Goal: Complete Application Form: Complete application form

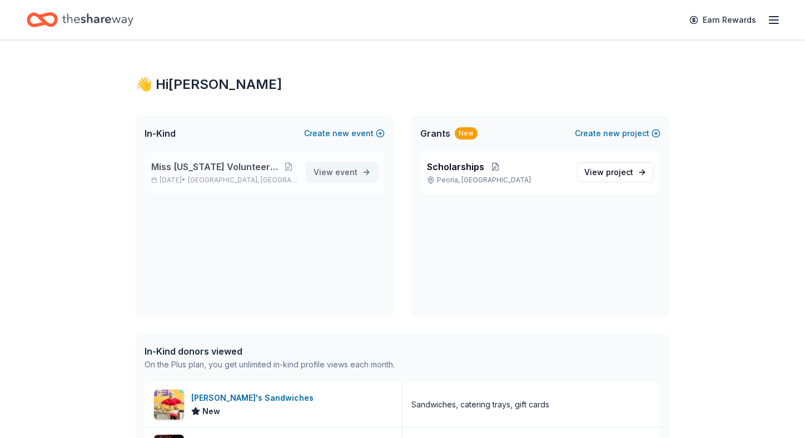
click at [323, 172] on span "View event" at bounding box center [336, 172] width 44 height 13
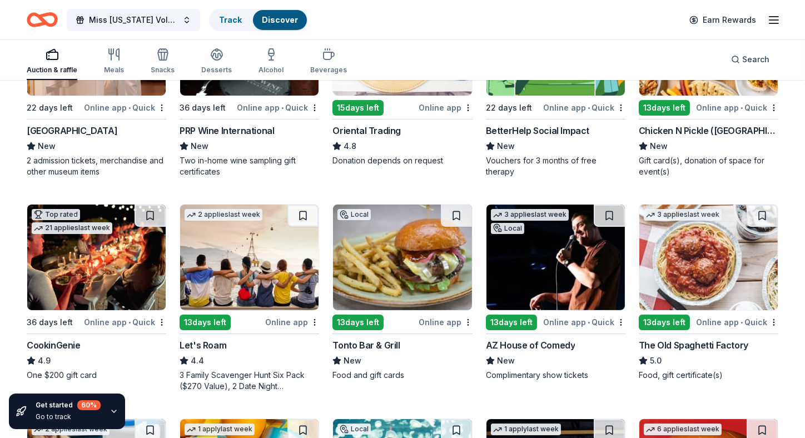
scroll to position [222, 0]
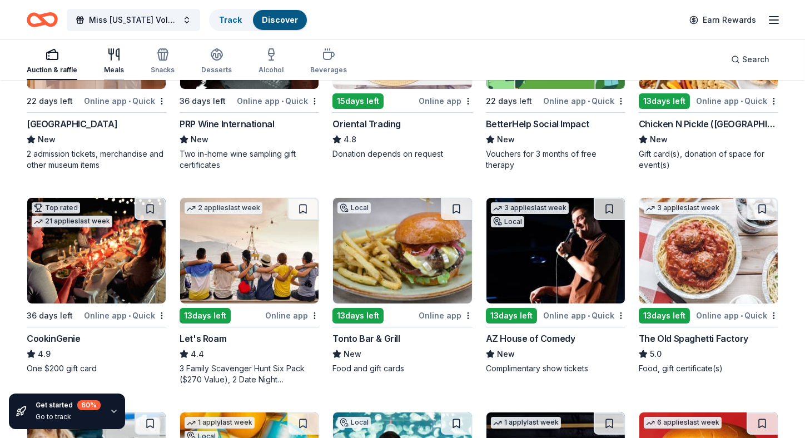
click at [112, 61] on icon "button" at bounding box center [113, 54] width 13 height 13
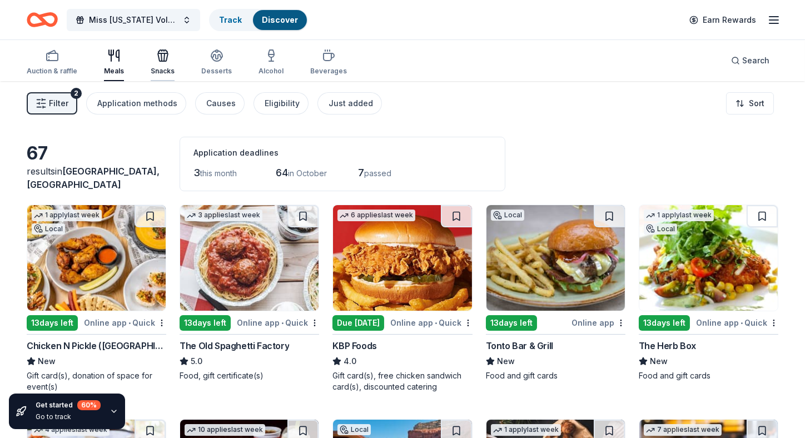
click at [160, 61] on icon "button" at bounding box center [163, 57] width 10 height 8
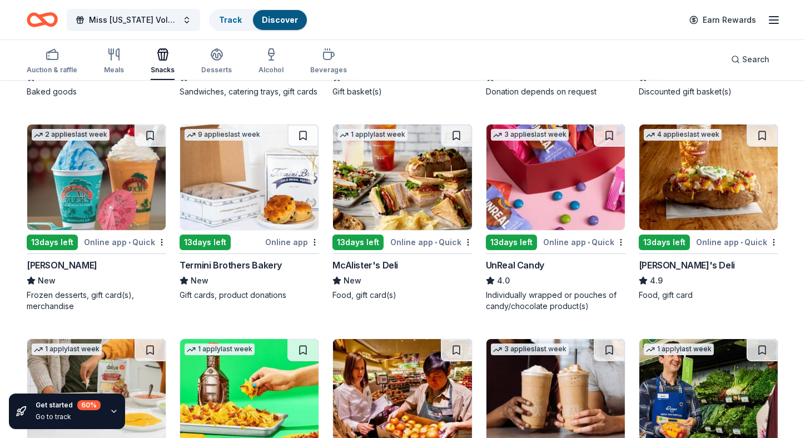
scroll to position [500, 0]
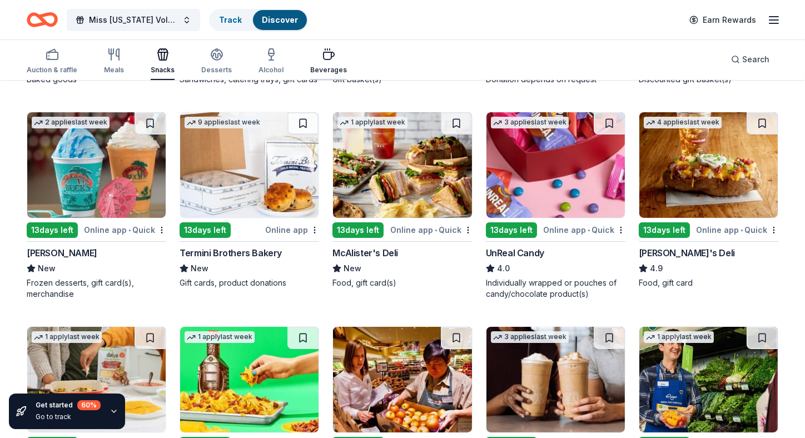
click at [322, 58] on icon "button" at bounding box center [328, 54] width 13 height 13
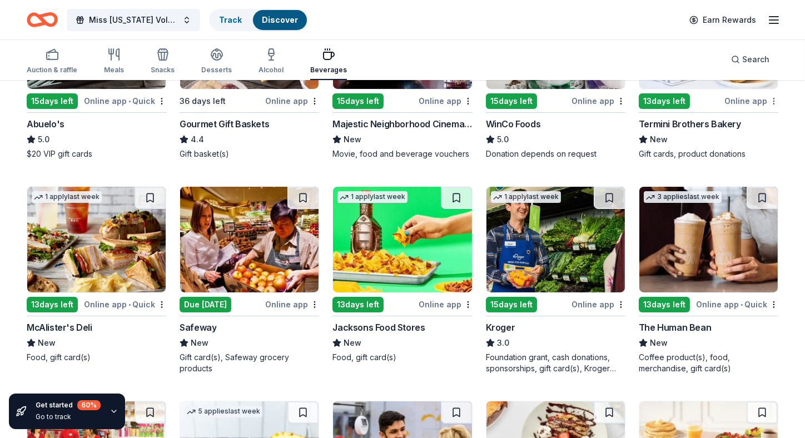
scroll to position [278, 0]
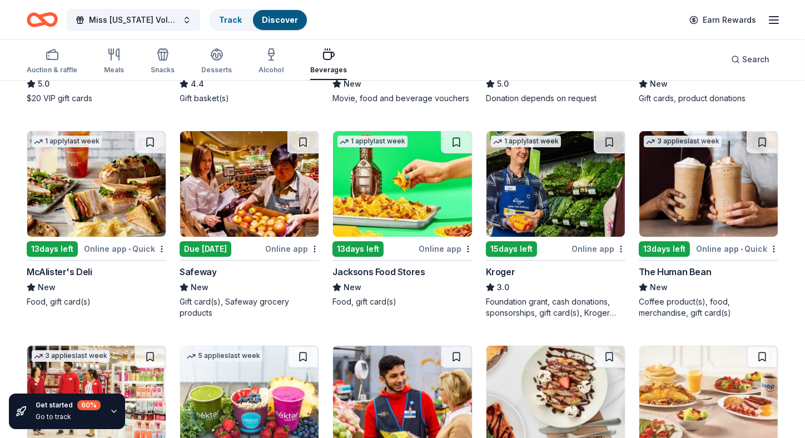
click at [75, 187] on img at bounding box center [96, 184] width 139 height 106
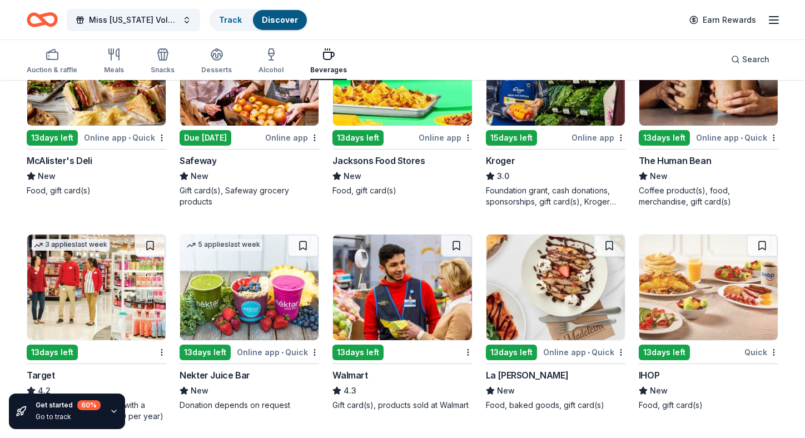
scroll to position [500, 0]
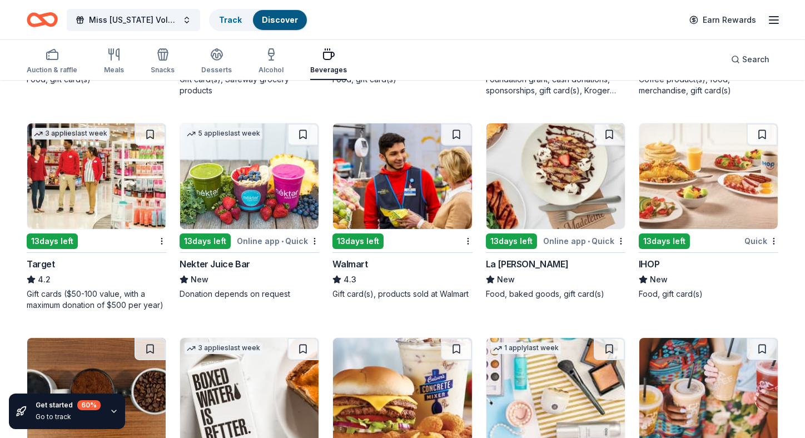
click at [113, 161] on img at bounding box center [96, 176] width 139 height 106
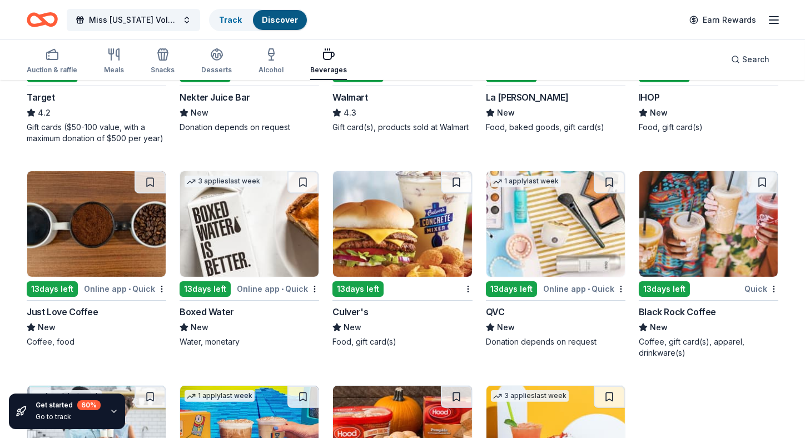
scroll to position [723, 0]
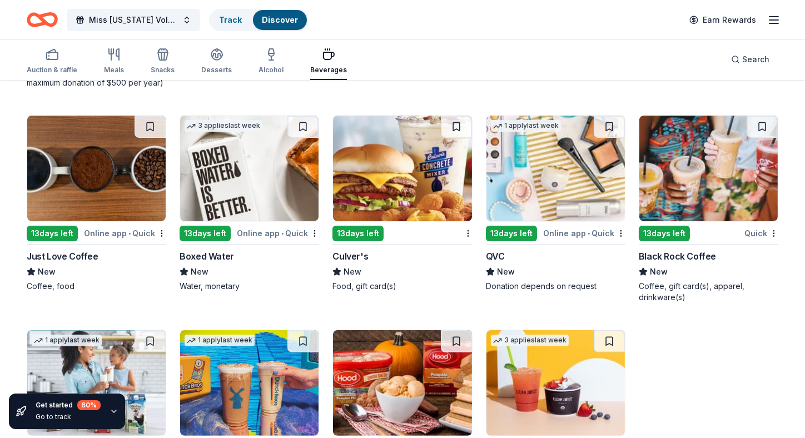
click at [704, 175] on img at bounding box center [709, 169] width 139 height 106
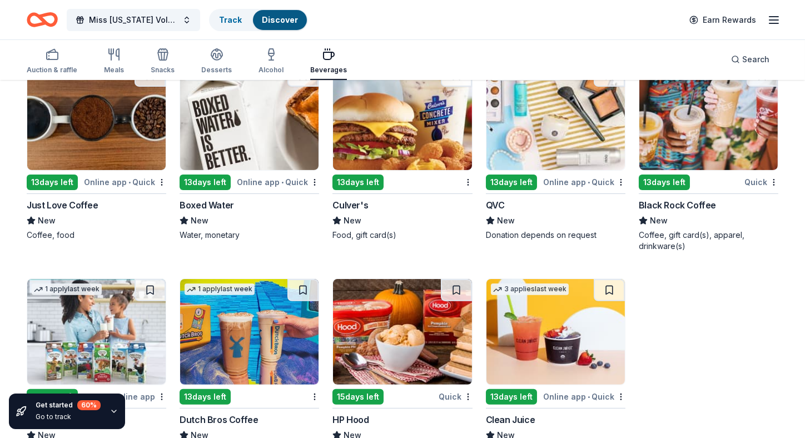
scroll to position [824, 0]
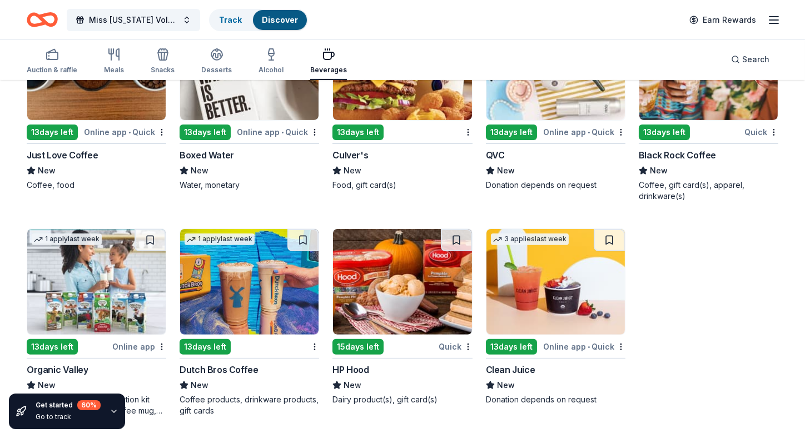
click at [248, 296] on img at bounding box center [249, 282] width 139 height 106
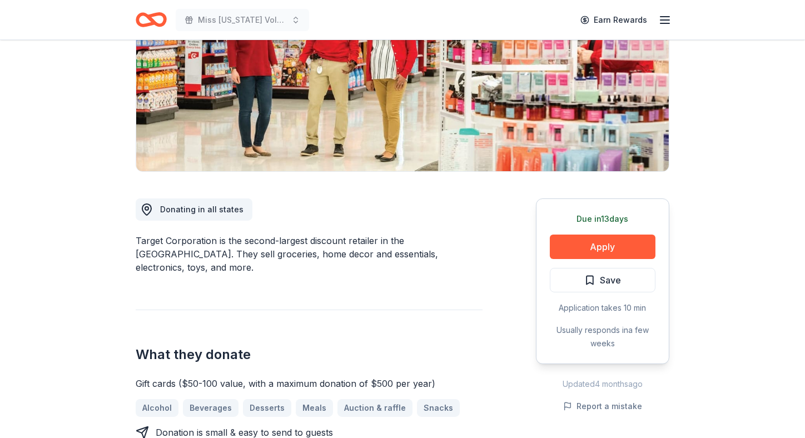
scroll to position [222, 0]
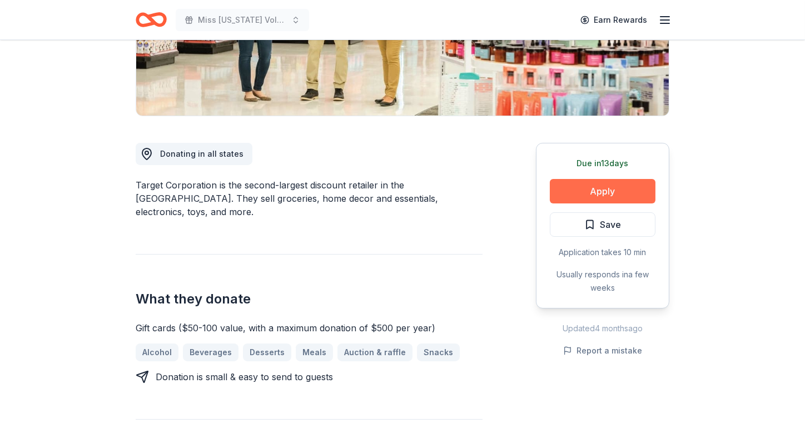
click at [605, 191] on button "Apply" at bounding box center [603, 191] width 106 height 24
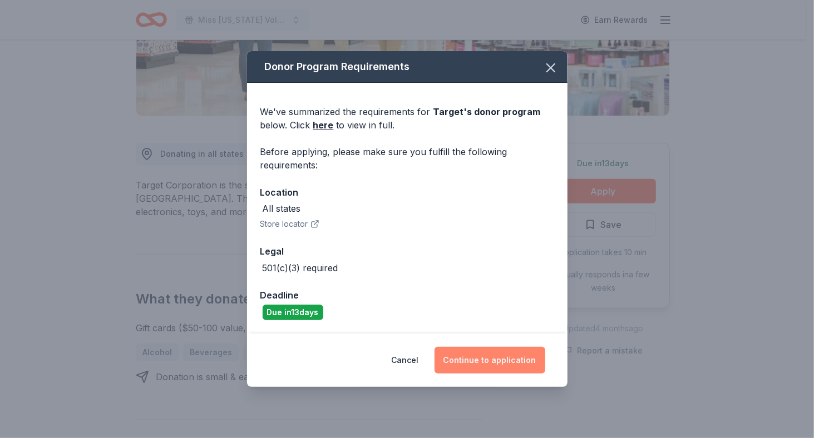
click at [503, 359] on button "Continue to application" at bounding box center [489, 360] width 111 height 27
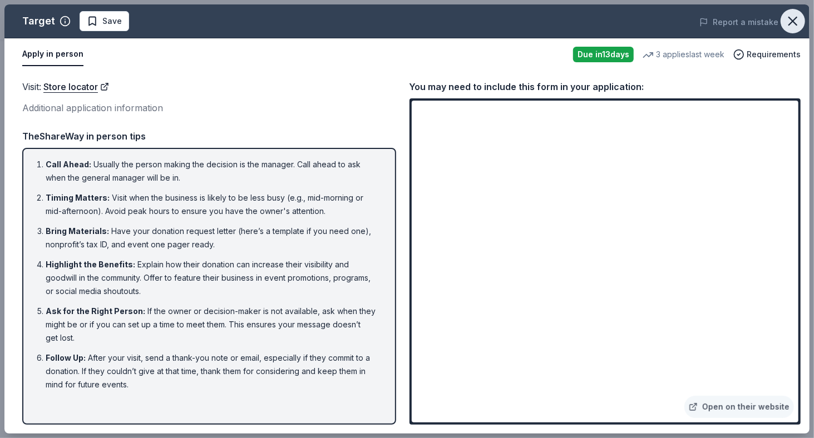
click at [795, 19] on icon "button" at bounding box center [793, 21] width 8 height 8
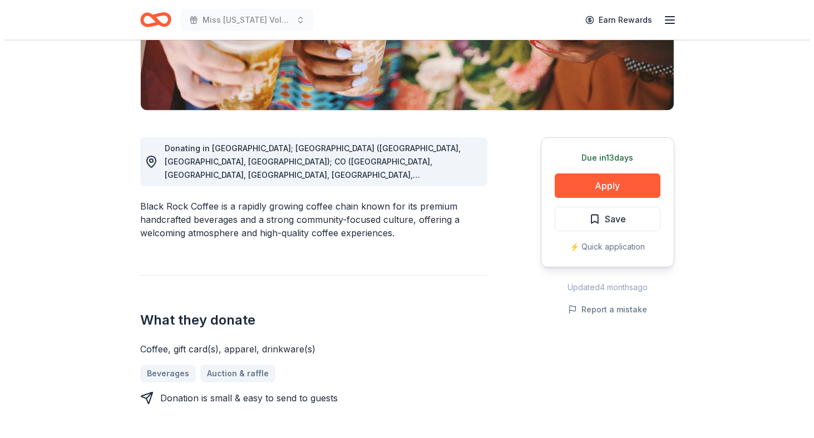
scroll to position [278, 0]
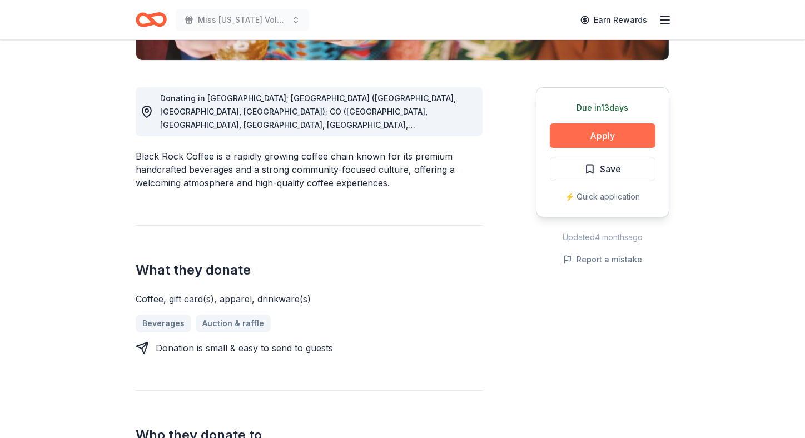
click at [602, 130] on button "Apply" at bounding box center [603, 135] width 106 height 24
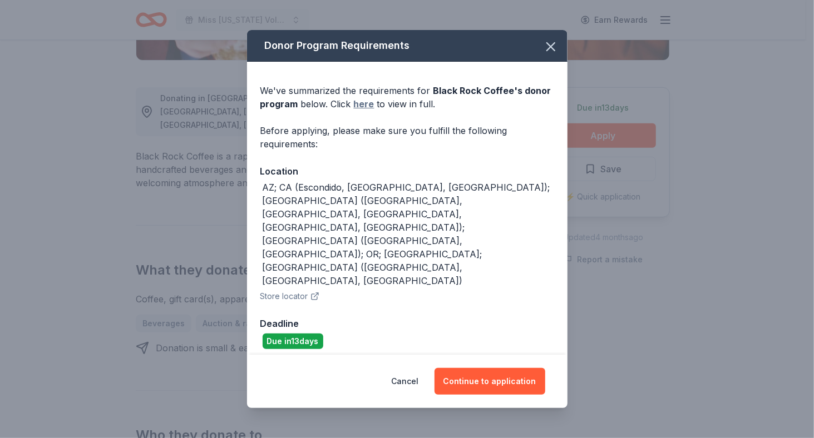
click at [364, 111] on link "here" at bounding box center [364, 103] width 21 height 13
click at [479, 368] on button "Continue to application" at bounding box center [489, 381] width 111 height 27
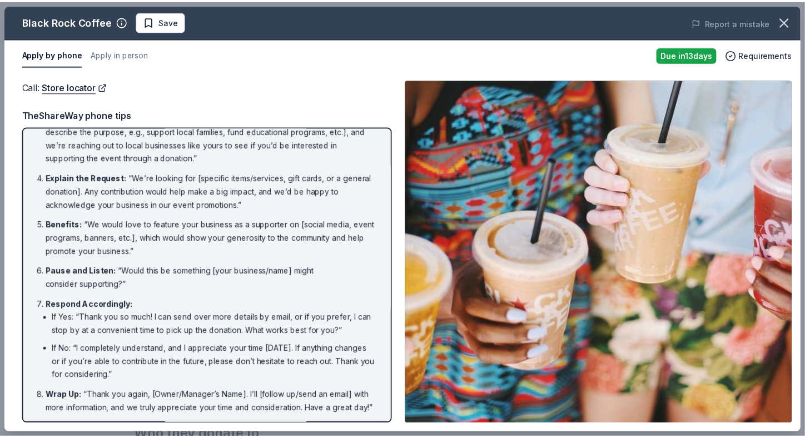
scroll to position [120, 0]
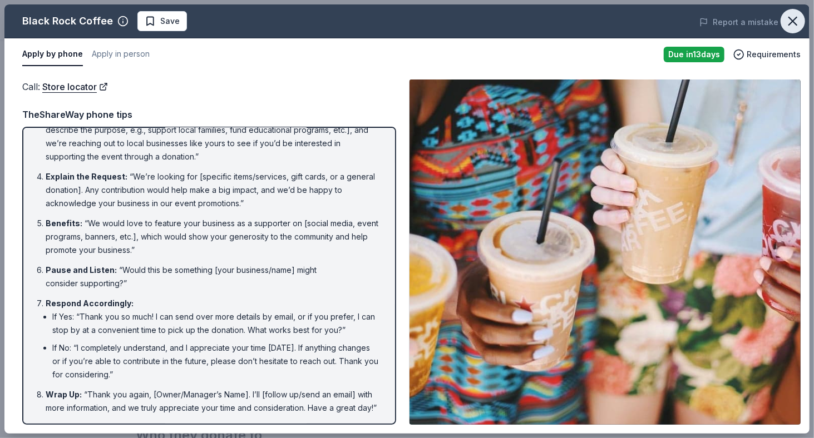
click at [792, 22] on icon "button" at bounding box center [793, 21] width 8 height 8
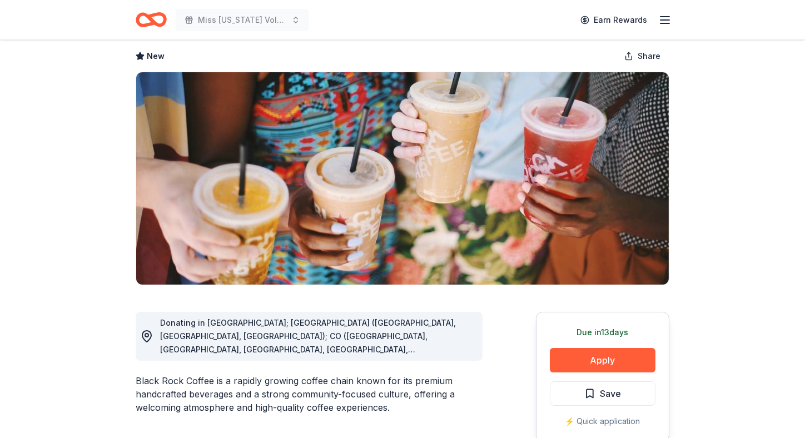
scroll to position [0, 0]
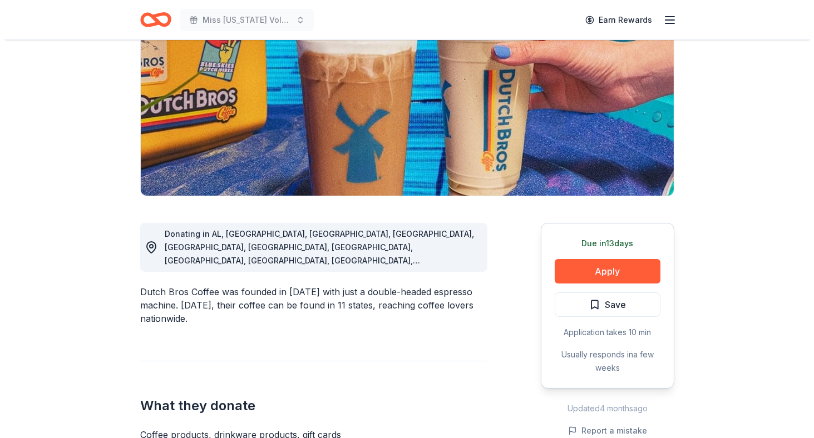
scroll to position [166, 0]
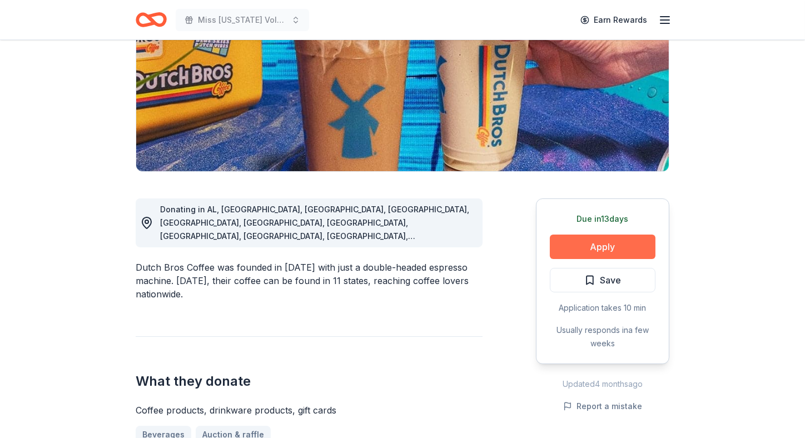
click at [609, 249] on button "Apply" at bounding box center [603, 247] width 106 height 24
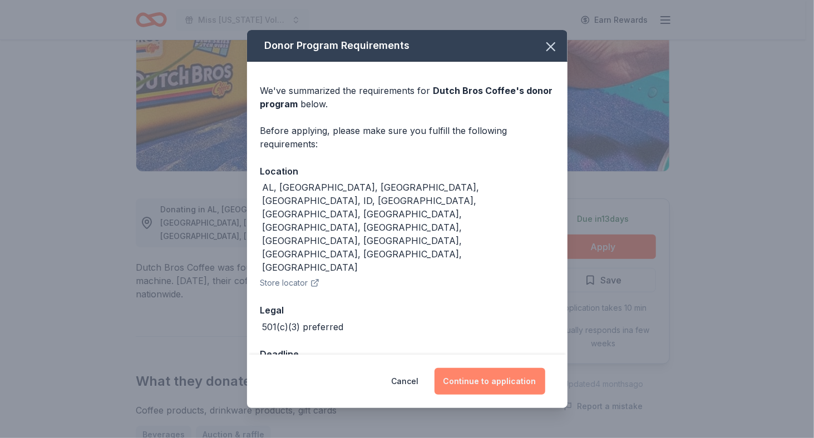
click at [486, 368] on button "Continue to application" at bounding box center [489, 381] width 111 height 27
